Goal: Navigation & Orientation: Find specific page/section

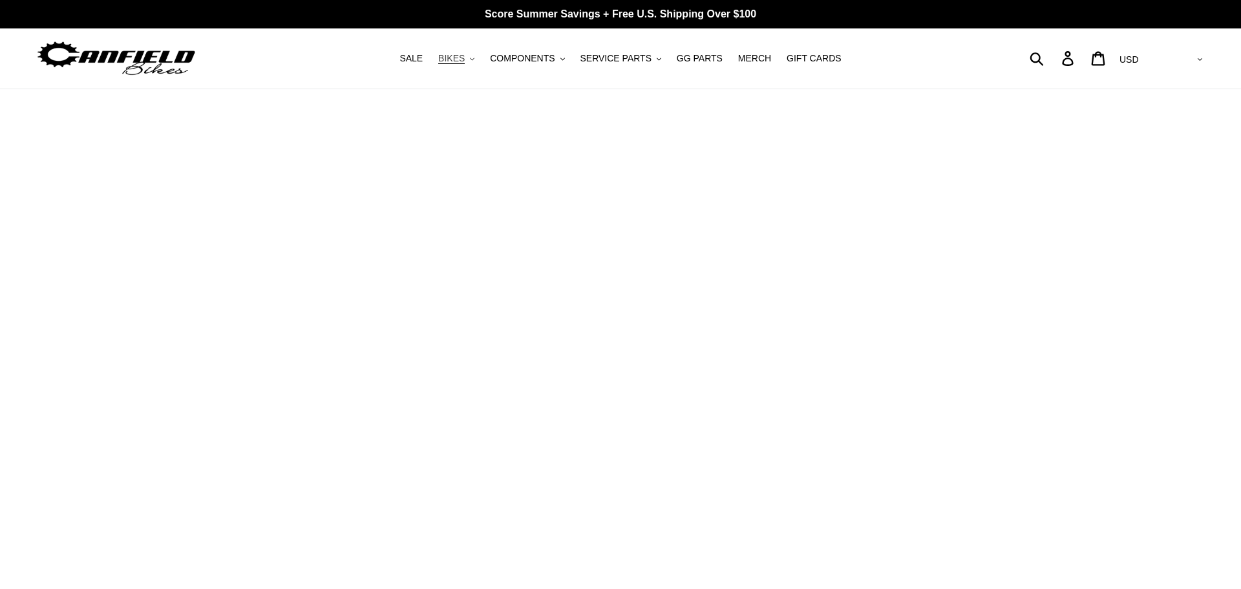
click at [481, 59] on button "BIKES .cls-1{fill:#231f20}" at bounding box center [456, 58] width 49 height 17
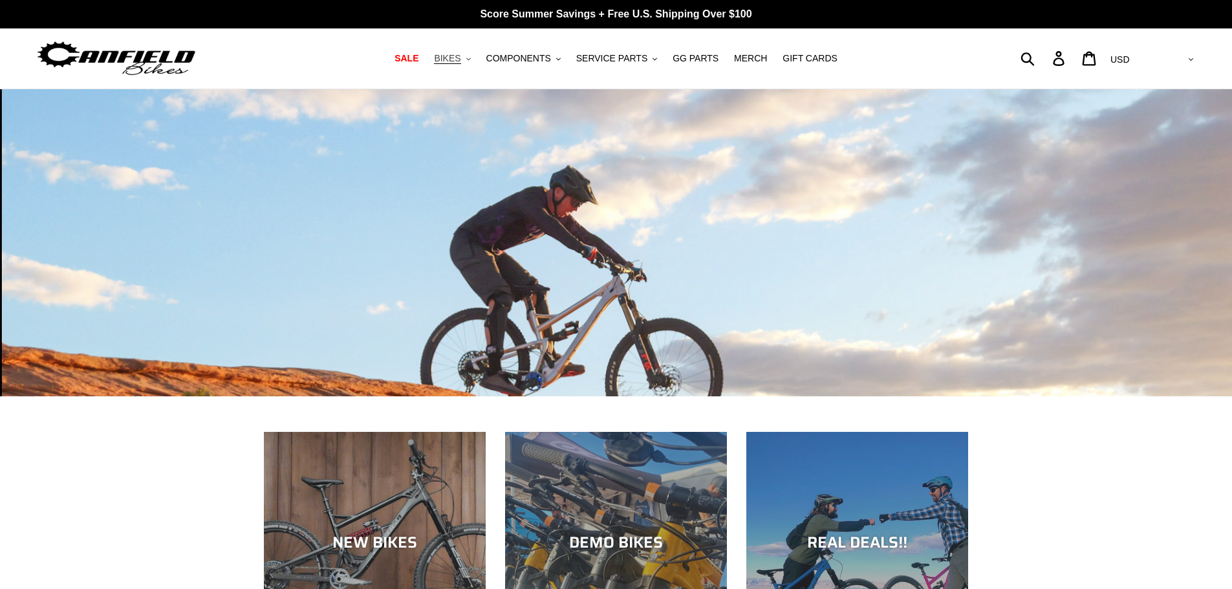
click at [476, 59] on button "BIKES .cls-1{fill:#231f20}" at bounding box center [451, 58] width 49 height 17
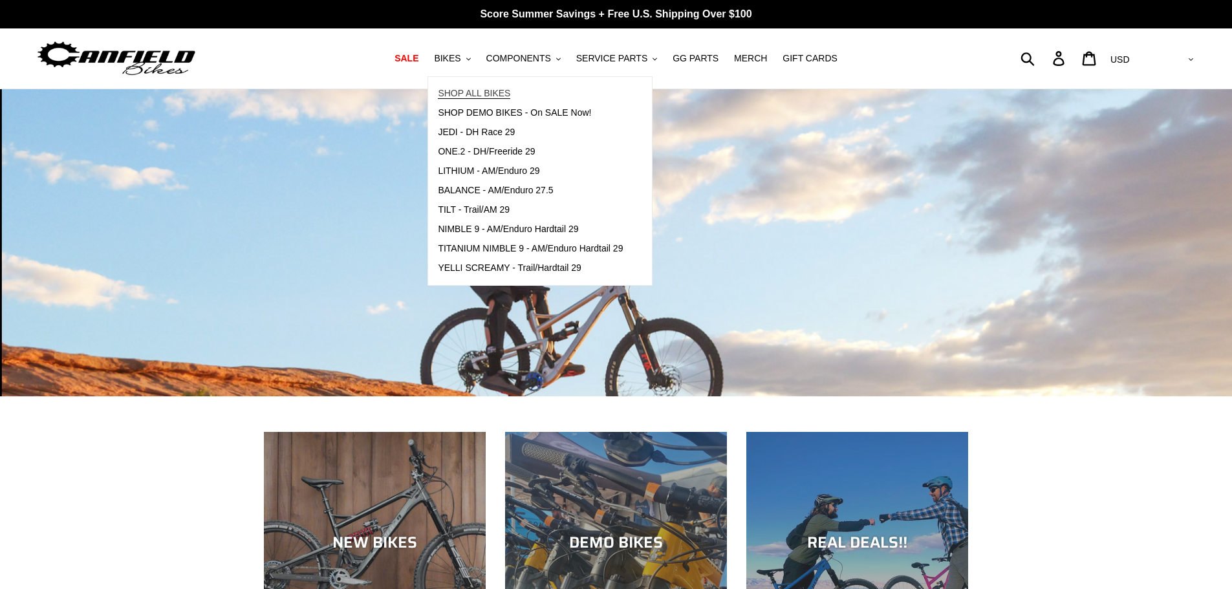
click at [484, 96] on span "SHOP ALL BIKES" at bounding box center [474, 93] width 72 height 11
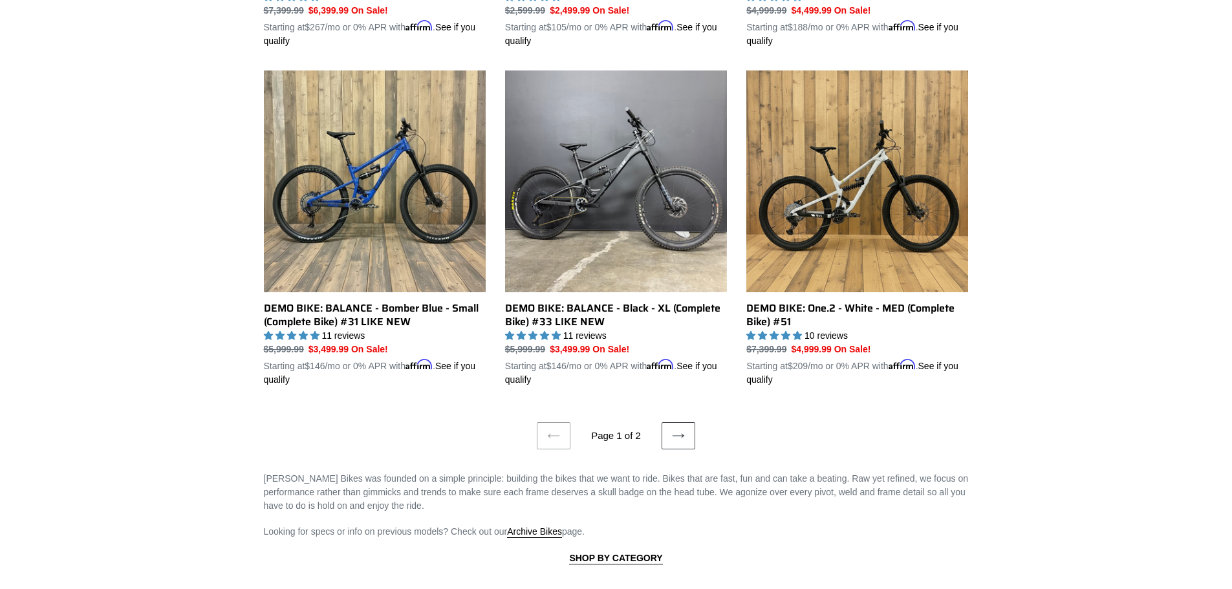
scroll to position [2586, 0]
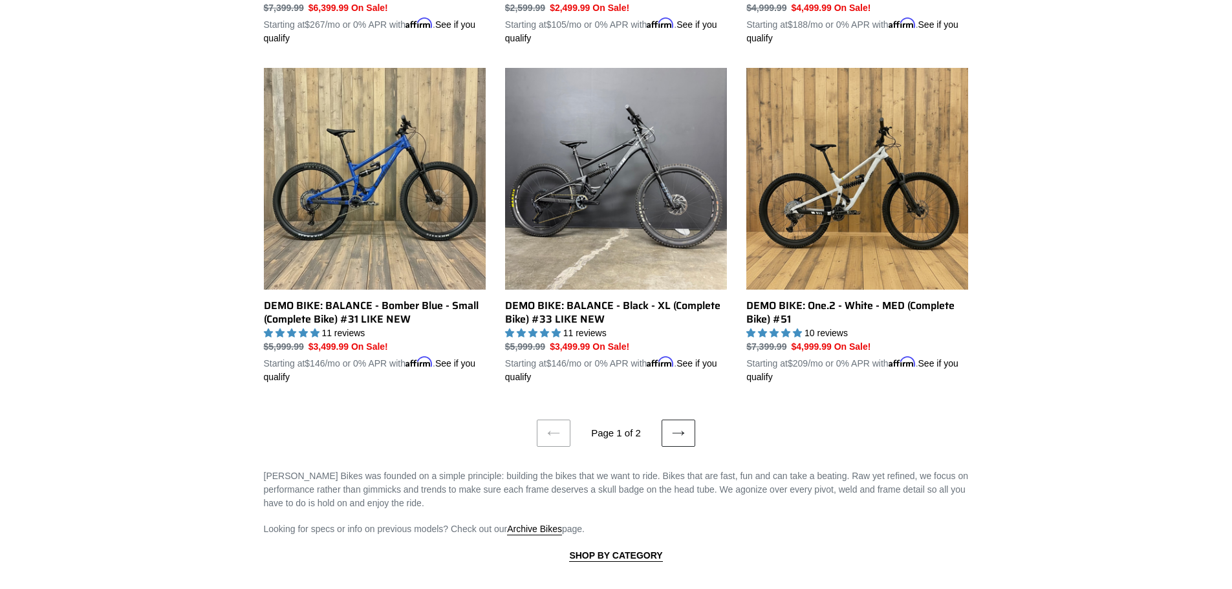
click at [683, 427] on icon at bounding box center [678, 433] width 13 height 13
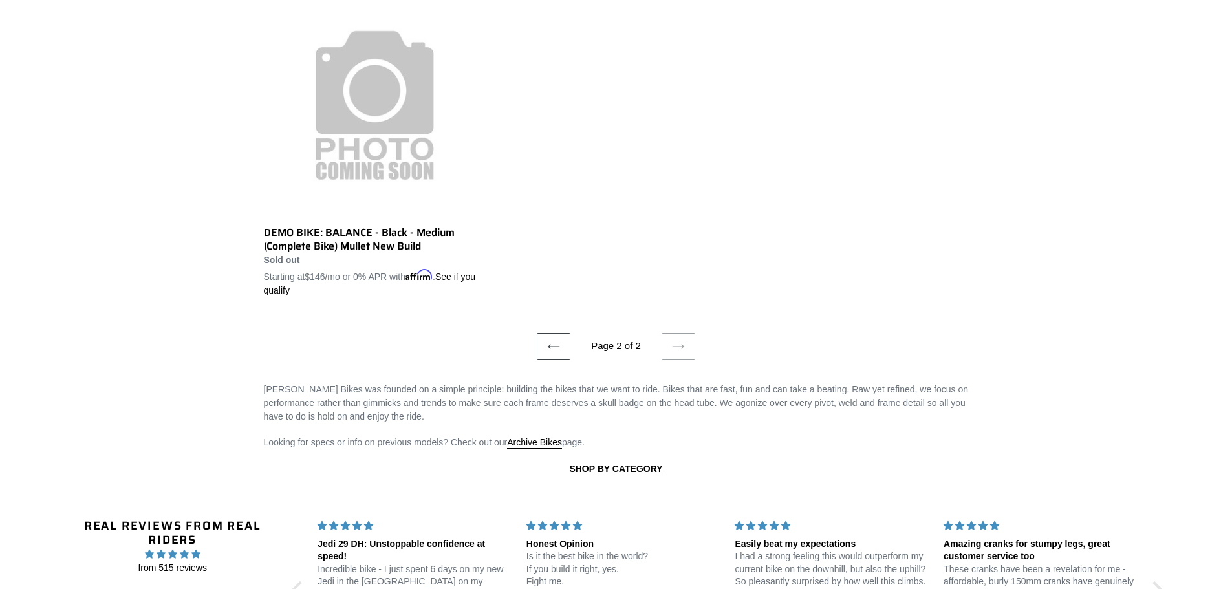
scroll to position [1078, 0]
